Goal: Find specific page/section: Find specific page/section

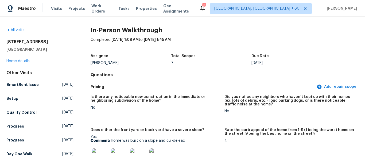
scroll to position [561, 0]
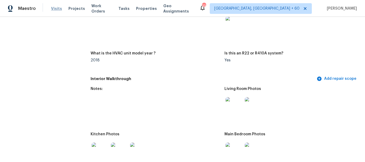
click at [51, 10] on span "Visits" at bounding box center [56, 8] width 11 height 5
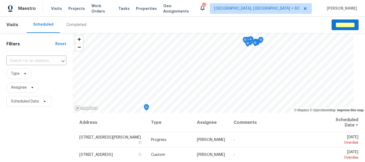
click at [76, 25] on div "Completed" at bounding box center [76, 24] width 20 height 5
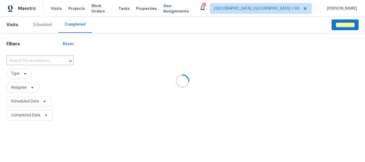
click at [26, 61] on div at bounding box center [182, 81] width 365 height 162
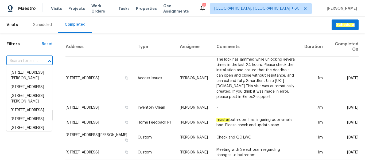
click at [26, 61] on input "text" at bounding box center [21, 61] width 31 height 8
paste input "[STREET_ADDRESS]"
type input "[STREET_ADDRESS]"
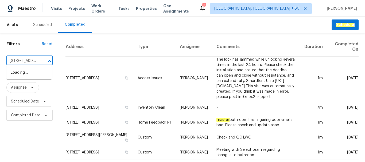
scroll to position [0, 48]
click at [30, 74] on li "[STREET_ADDRESS]" at bounding box center [28, 72] width 45 height 9
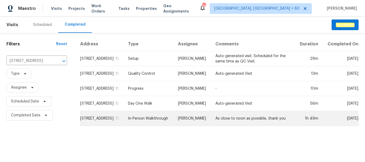
click at [84, 124] on td "[STREET_ADDRESS]" at bounding box center [102, 118] width 44 height 15
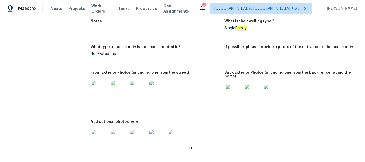
scroll to position [214, 0]
click at [94, 88] on img at bounding box center [100, 89] width 17 height 17
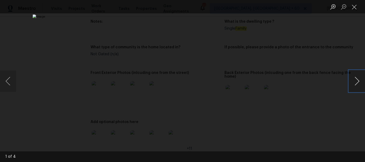
click at [358, 81] on button "Next image" at bounding box center [357, 80] width 16 height 21
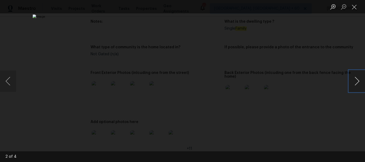
click at [358, 81] on button "Next image" at bounding box center [357, 80] width 16 height 21
click at [353, 7] on button "Close lightbox" at bounding box center [354, 6] width 11 height 9
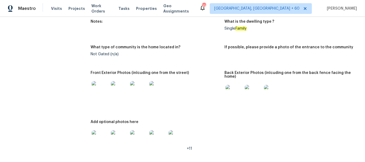
click at [232, 92] on img at bounding box center [233, 93] width 17 height 17
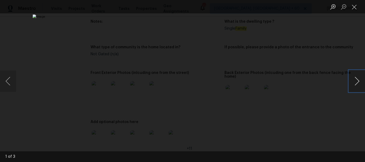
click at [357, 85] on button "Next image" at bounding box center [357, 80] width 16 height 21
click at [354, 9] on button "Close lightbox" at bounding box center [354, 6] width 11 height 9
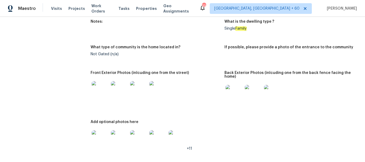
click at [236, 96] on img at bounding box center [233, 93] width 17 height 17
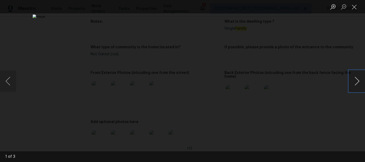
click at [356, 83] on button "Next image" at bounding box center [357, 80] width 16 height 21
click at [353, 8] on button "Close lightbox" at bounding box center [354, 6] width 11 height 9
